Goal: Use online tool/utility: Utilize a website feature to perform a specific function

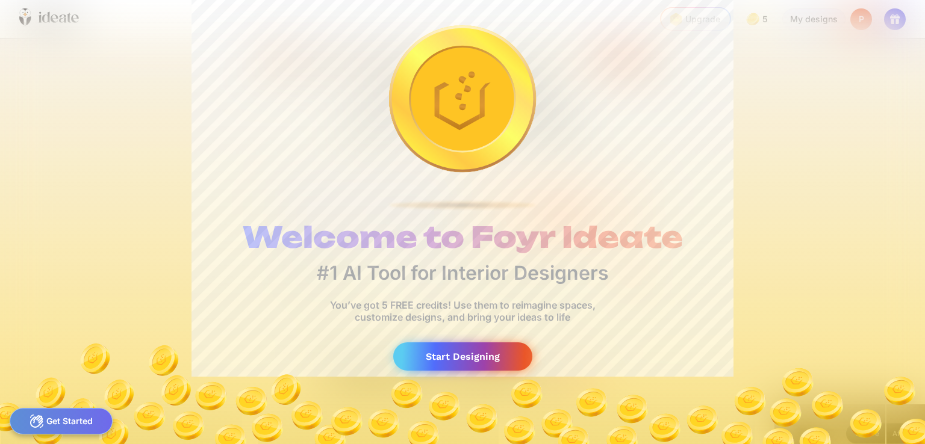
click at [453, 355] on div "Start Designing" at bounding box center [462, 357] width 139 height 28
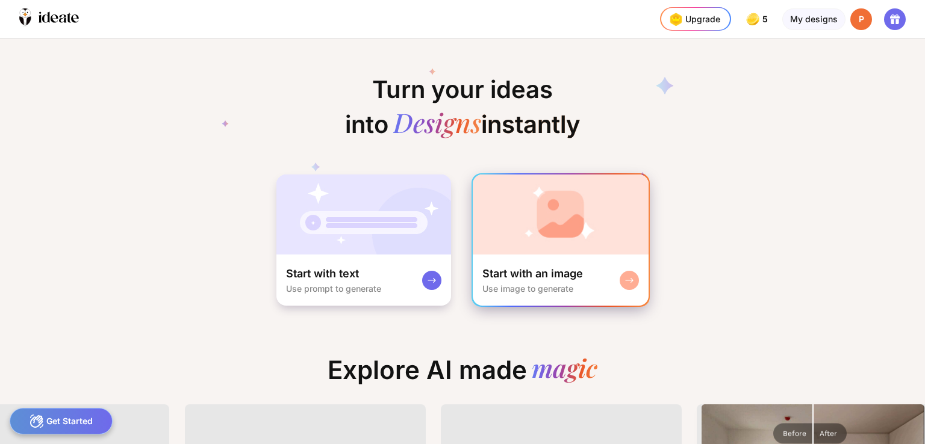
click at [628, 278] on rect at bounding box center [629, 281] width 10 height 10
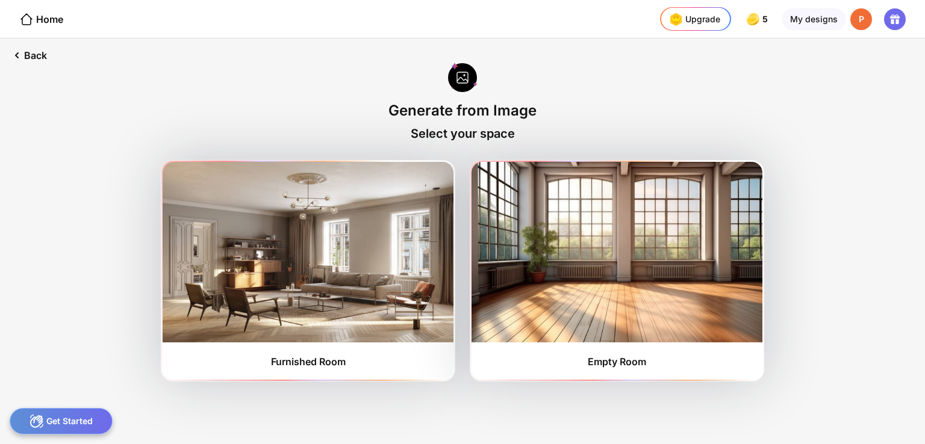
click at [89, 425] on div "Get Started" at bounding box center [61, 421] width 103 height 26
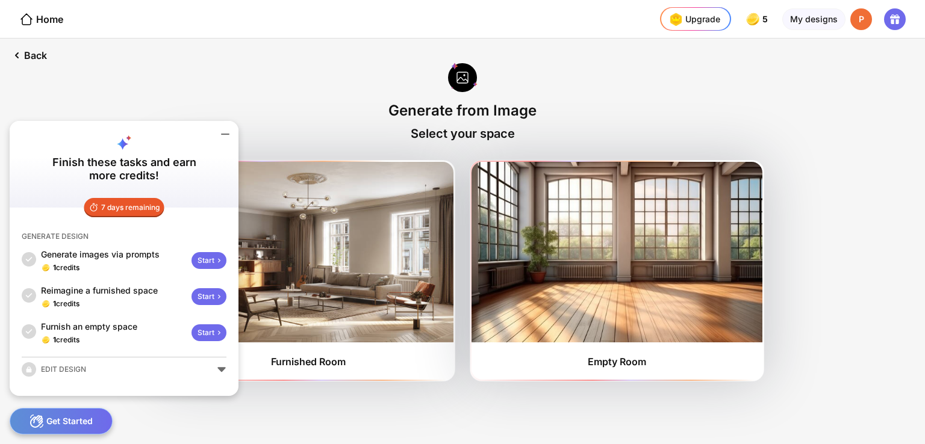
click at [222, 369] on div "EDIT DESIGN" at bounding box center [124, 369] width 205 height 14
click at [375, 415] on div "Back Generate from Image Select your space Furnished Room Empty Room" at bounding box center [462, 242] width 925 height 406
click at [204, 263] on div "Start" at bounding box center [208, 260] width 35 height 17
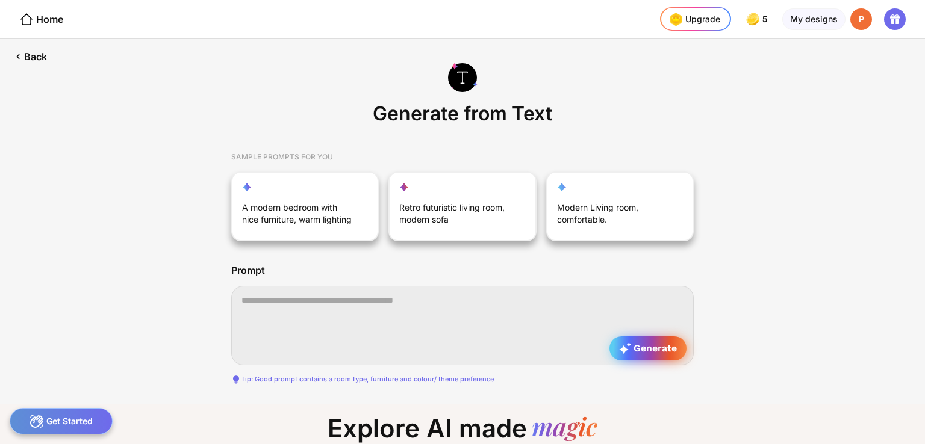
click at [644, 349] on span "Generate" at bounding box center [648, 349] width 58 height 12
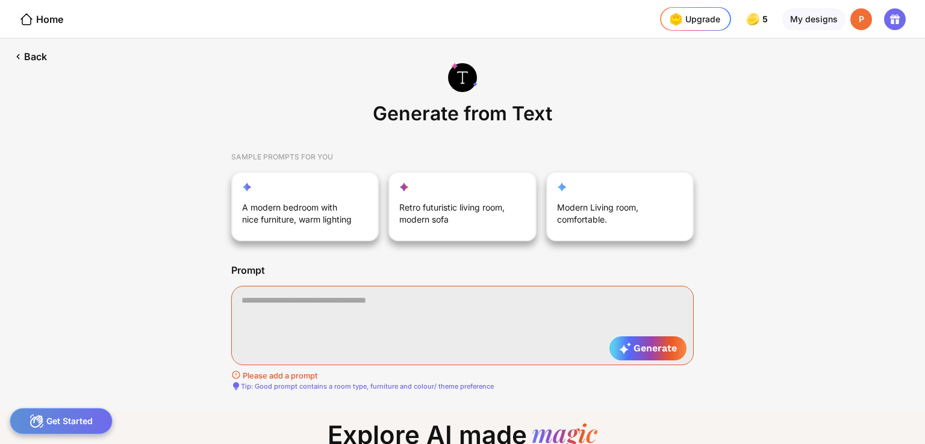
click at [80, 422] on div "Get Started" at bounding box center [61, 421] width 103 height 26
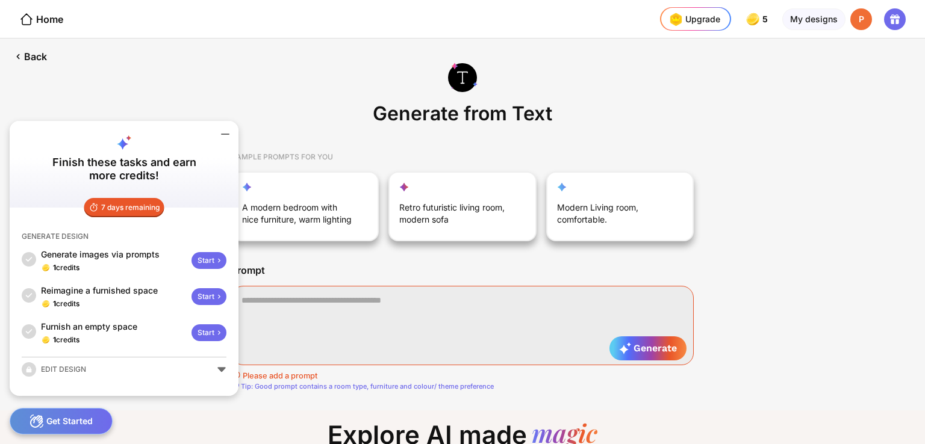
click at [80, 422] on div "Get Started" at bounding box center [61, 421] width 103 height 26
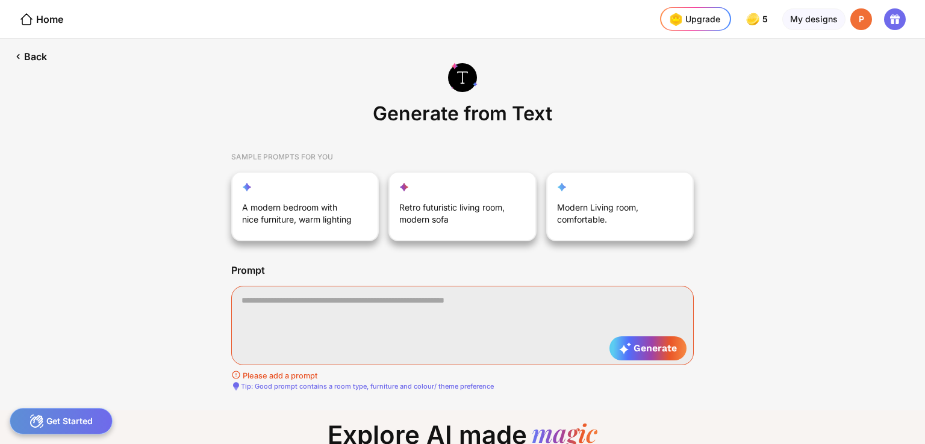
click at [80, 422] on div "Get Started" at bounding box center [61, 421] width 103 height 26
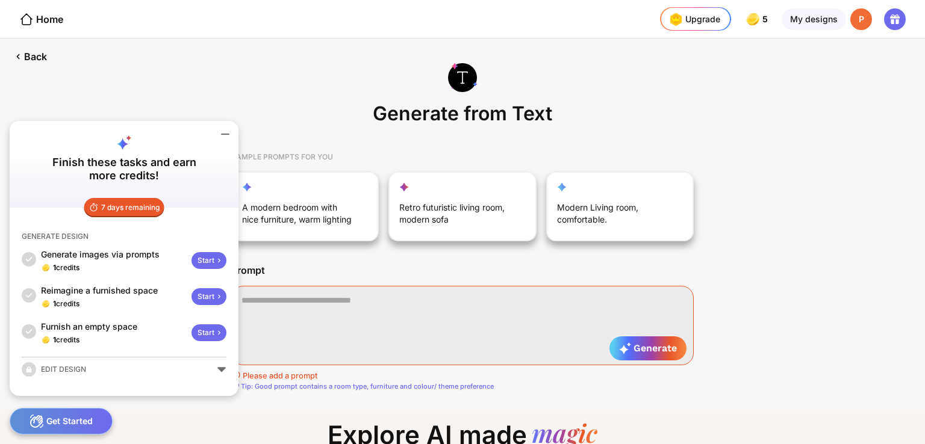
click at [222, 370] on div "EDIT DESIGN" at bounding box center [124, 369] width 205 height 14
click at [808, 19] on div "My designs" at bounding box center [813, 19] width 63 height 22
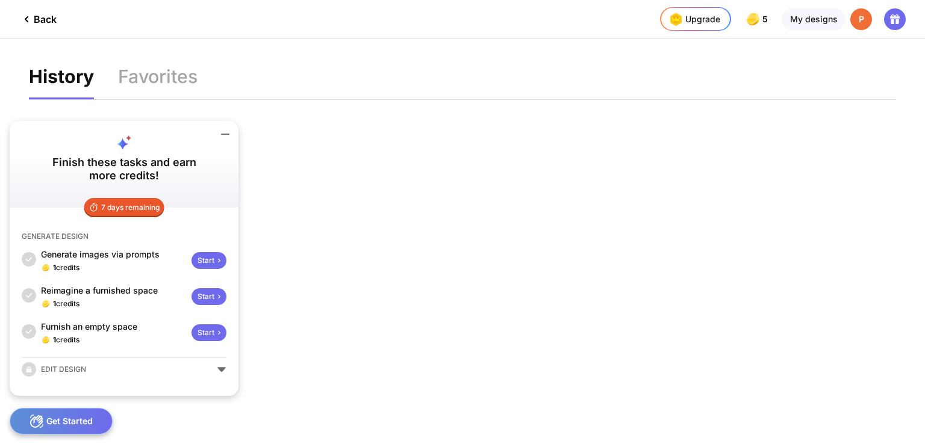
click at [205, 261] on div "Start" at bounding box center [208, 260] width 35 height 17
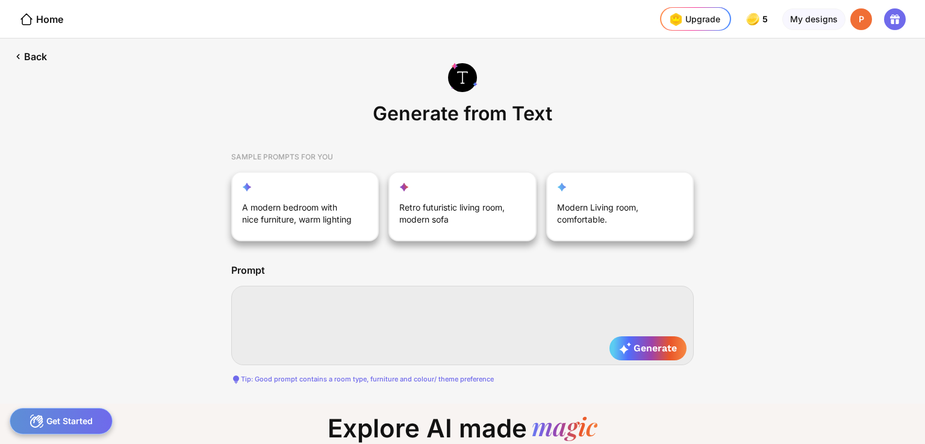
click at [418, 299] on textarea at bounding box center [462, 325] width 462 height 79
type textarea "**********"
click at [648, 350] on span "Generate" at bounding box center [648, 349] width 58 height 12
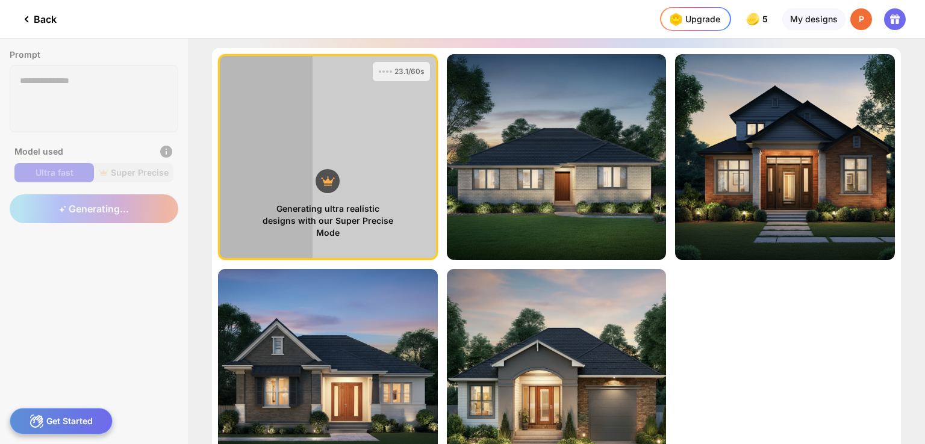
click at [327, 184] on icon at bounding box center [328, 181] width 11 height 5
click at [384, 112] on div "Generating ultra realistic designs with our Super Precise Mode" at bounding box center [328, 138] width 216 height 202
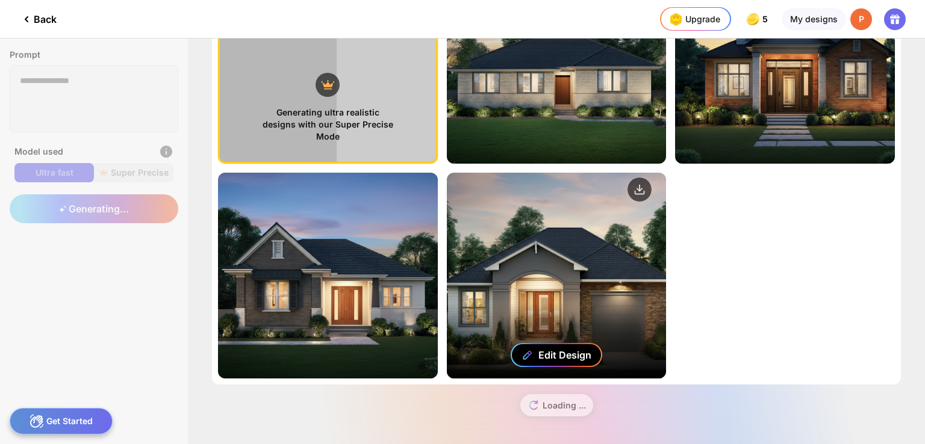
click at [558, 355] on div "Edit Design" at bounding box center [564, 355] width 53 height 12
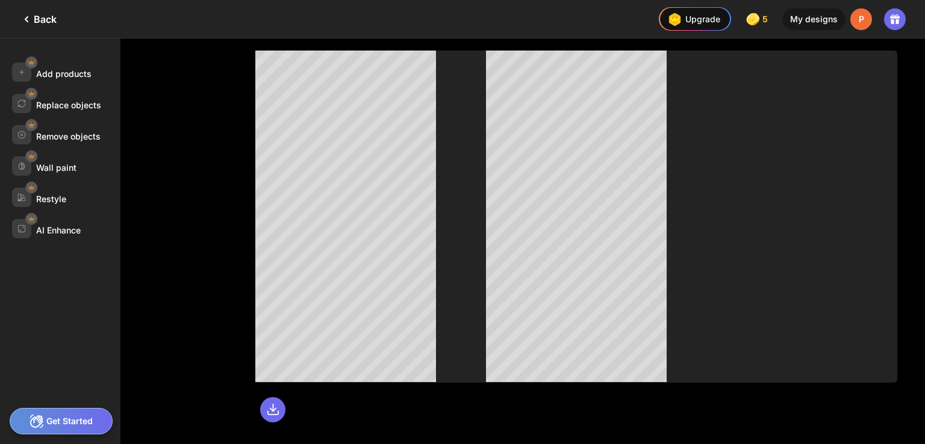
click at [43, 20] on div "Back" at bounding box center [37, 19] width 37 height 14
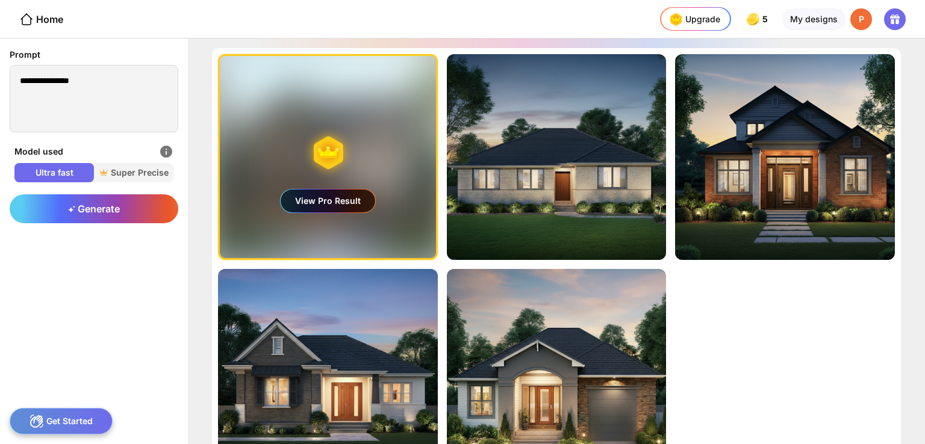
click at [333, 205] on div "View Pro Result" at bounding box center [328, 201] width 95 height 23
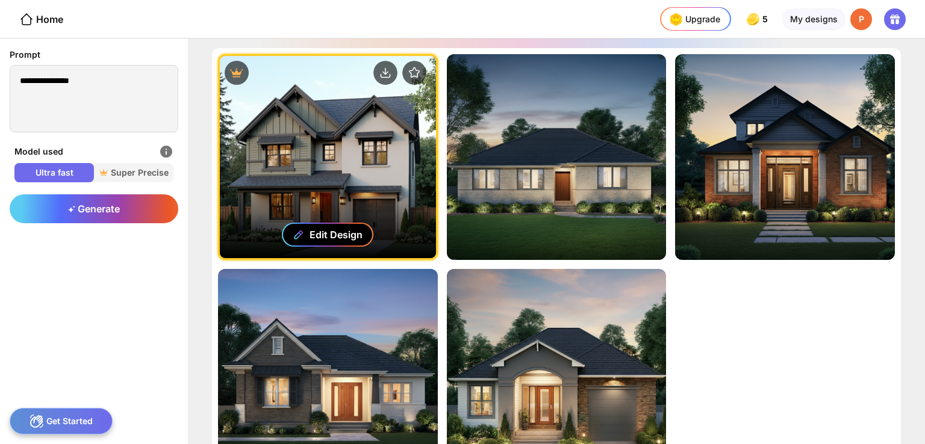
click at [337, 232] on div "Edit Design" at bounding box center [335, 235] width 53 height 12
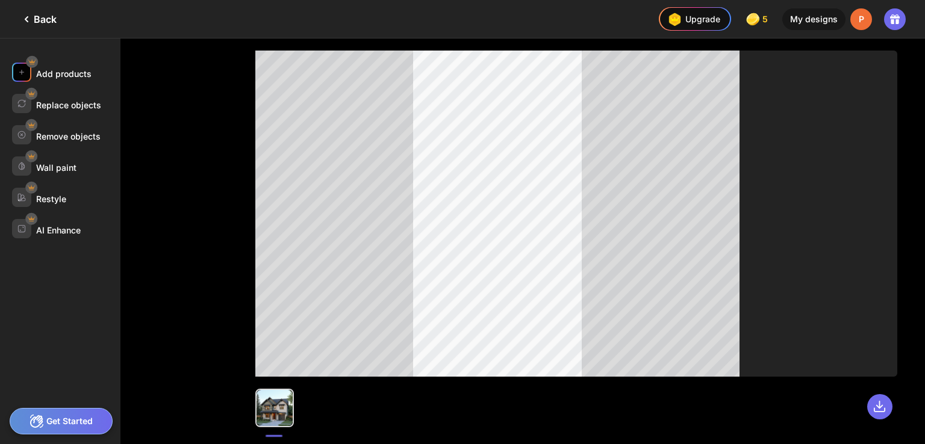
click at [75, 70] on div "Add products" at bounding box center [63, 74] width 55 height 10
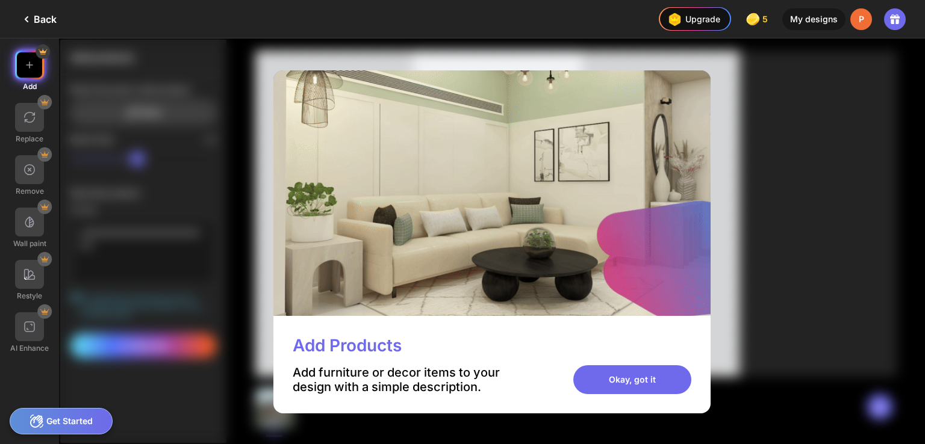
click at [49, 20] on div "Back" at bounding box center [37, 19] width 37 height 14
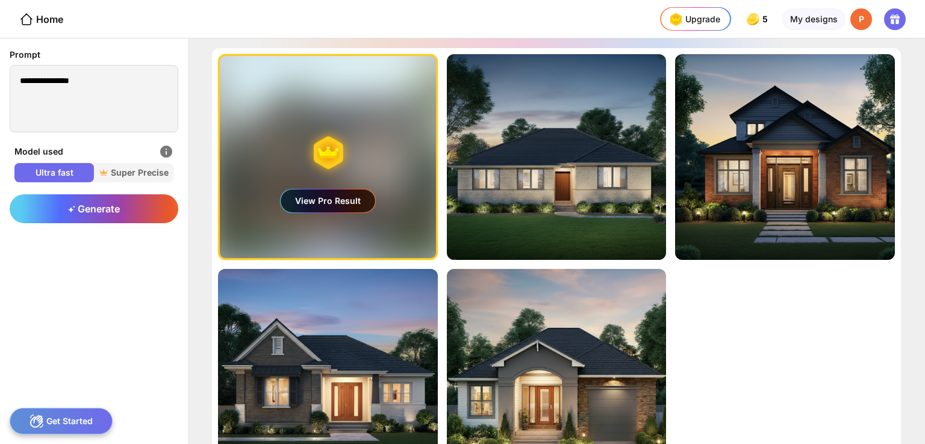
scroll to position [96, 0]
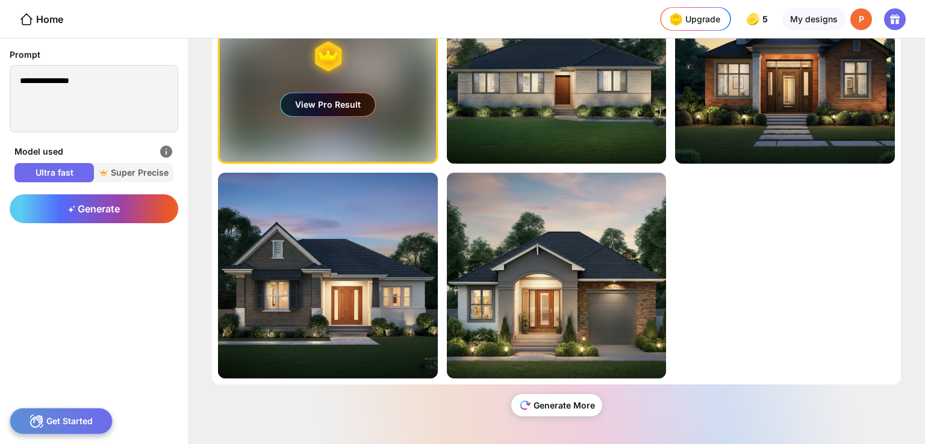
click at [549, 408] on div "Generate More" at bounding box center [556, 405] width 91 height 22
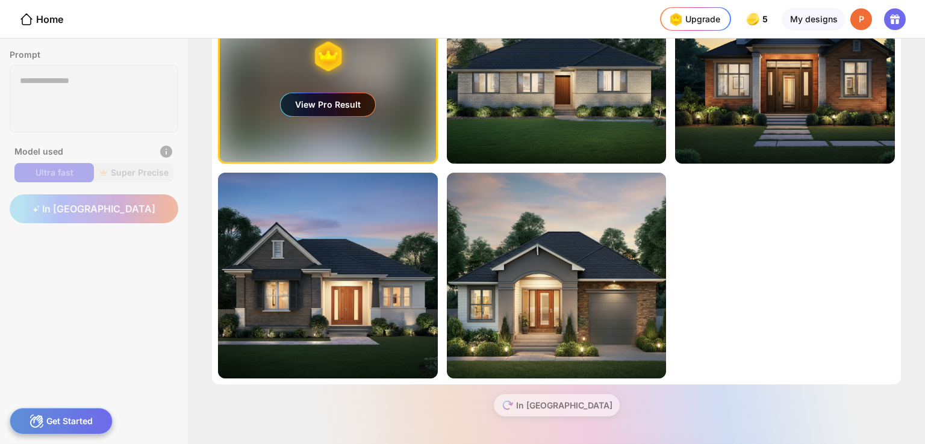
scroll to position [0, 0]
